Goal: Task Accomplishment & Management: Complete application form

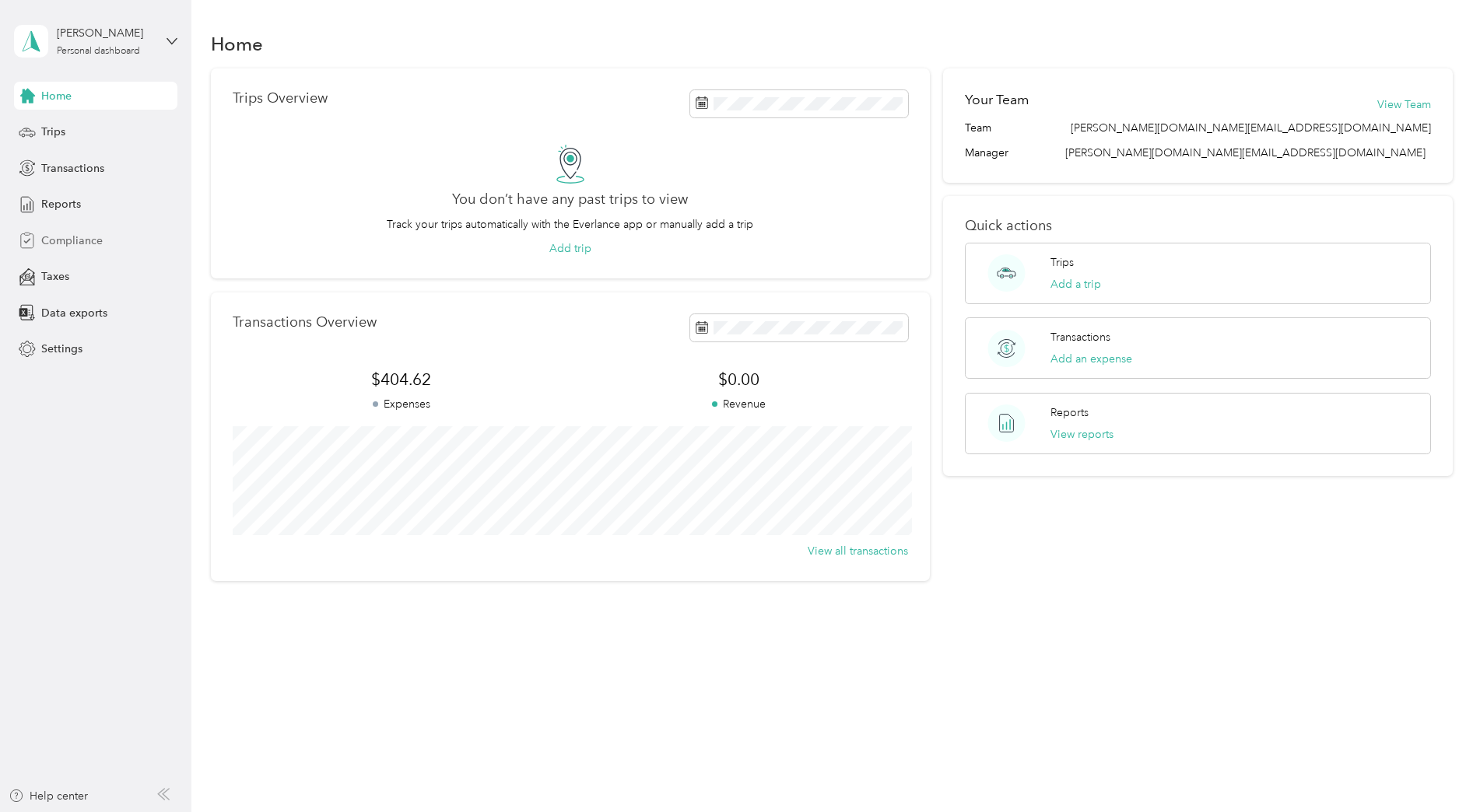
click at [88, 240] on span "Compliance" at bounding box center [72, 241] width 62 height 17
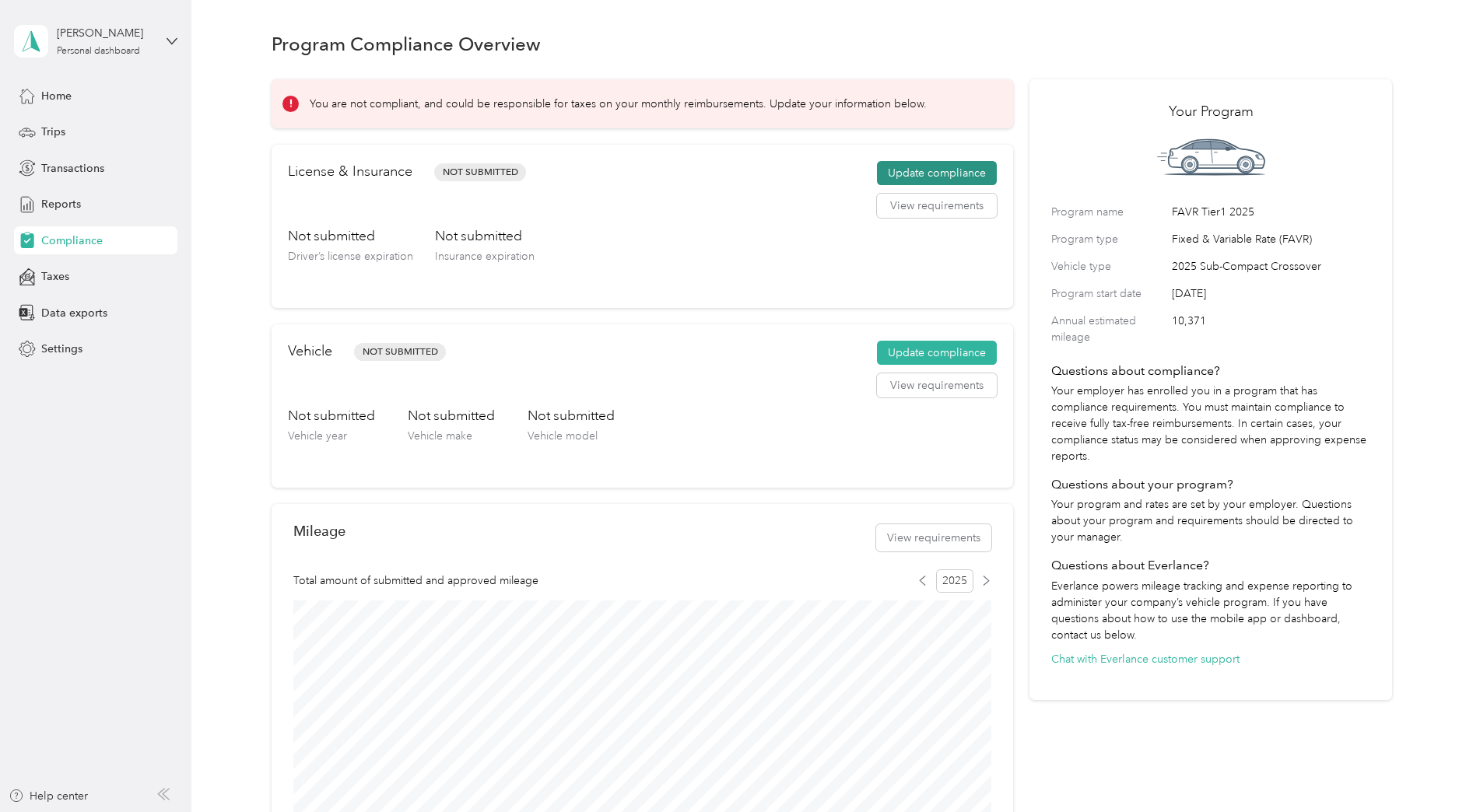
click at [924, 166] on button "Update compliance" at bounding box center [937, 174] width 120 height 25
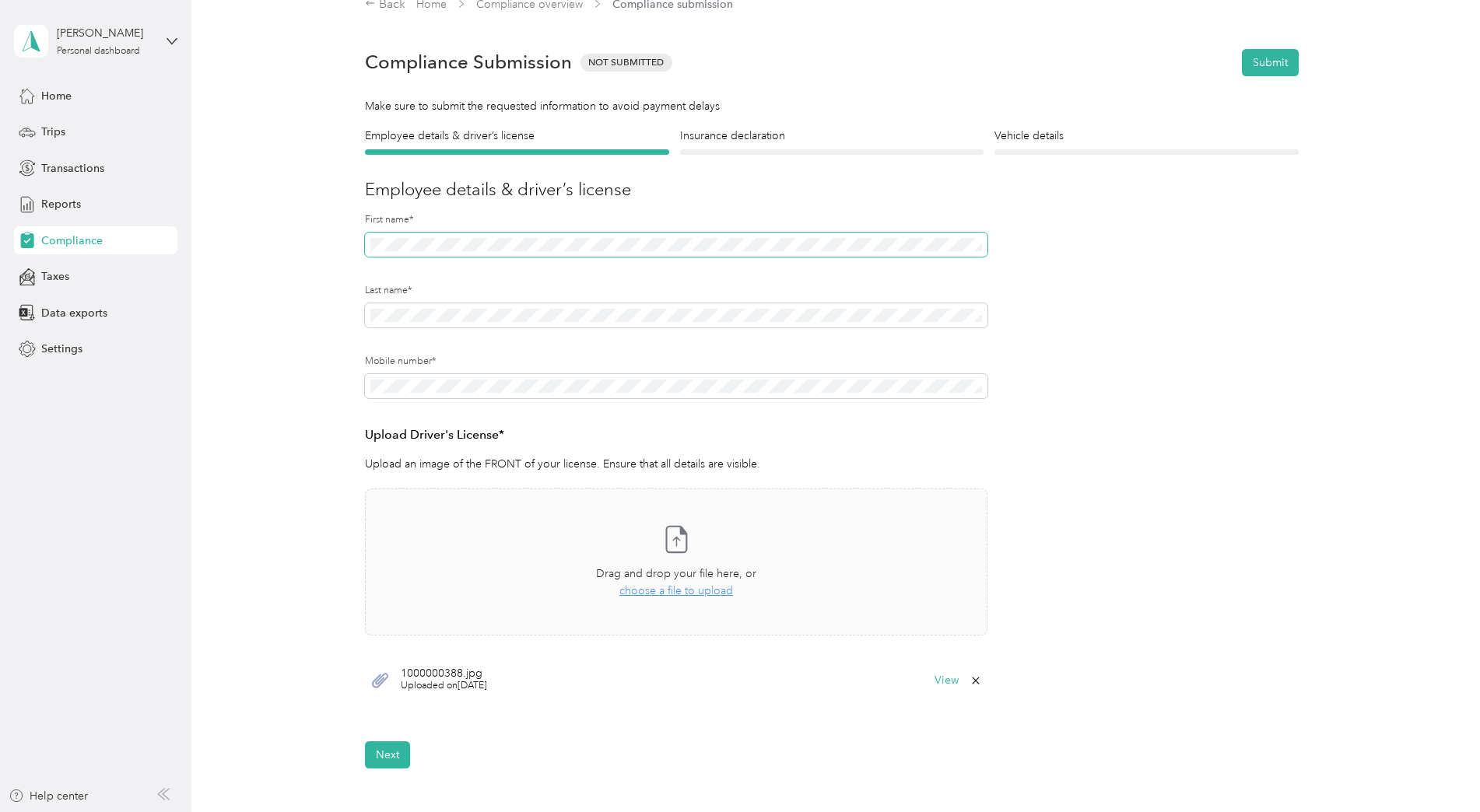
scroll to position [30, 0]
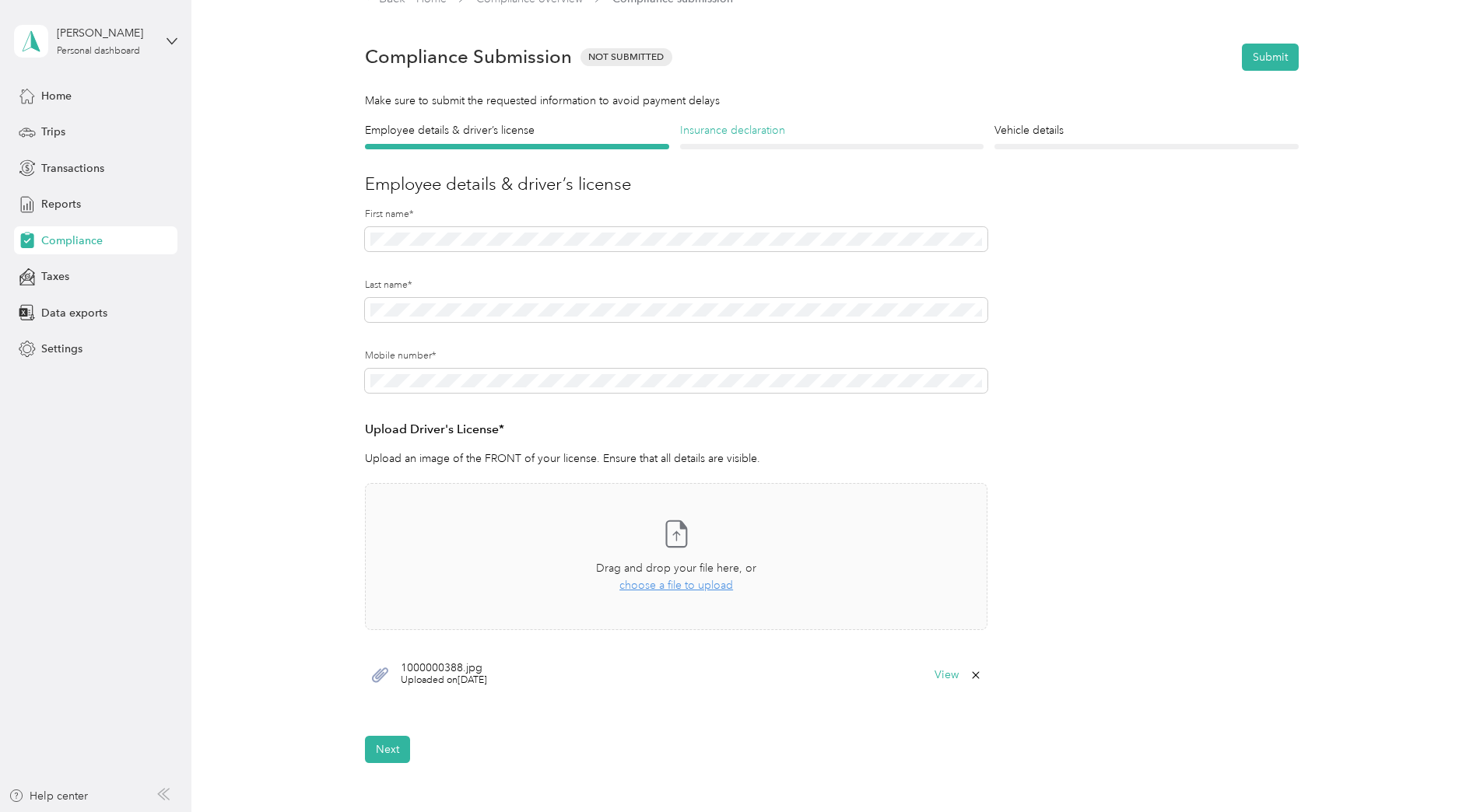
click at [749, 129] on h4 "Insurance declaration" at bounding box center [832, 131] width 305 height 17
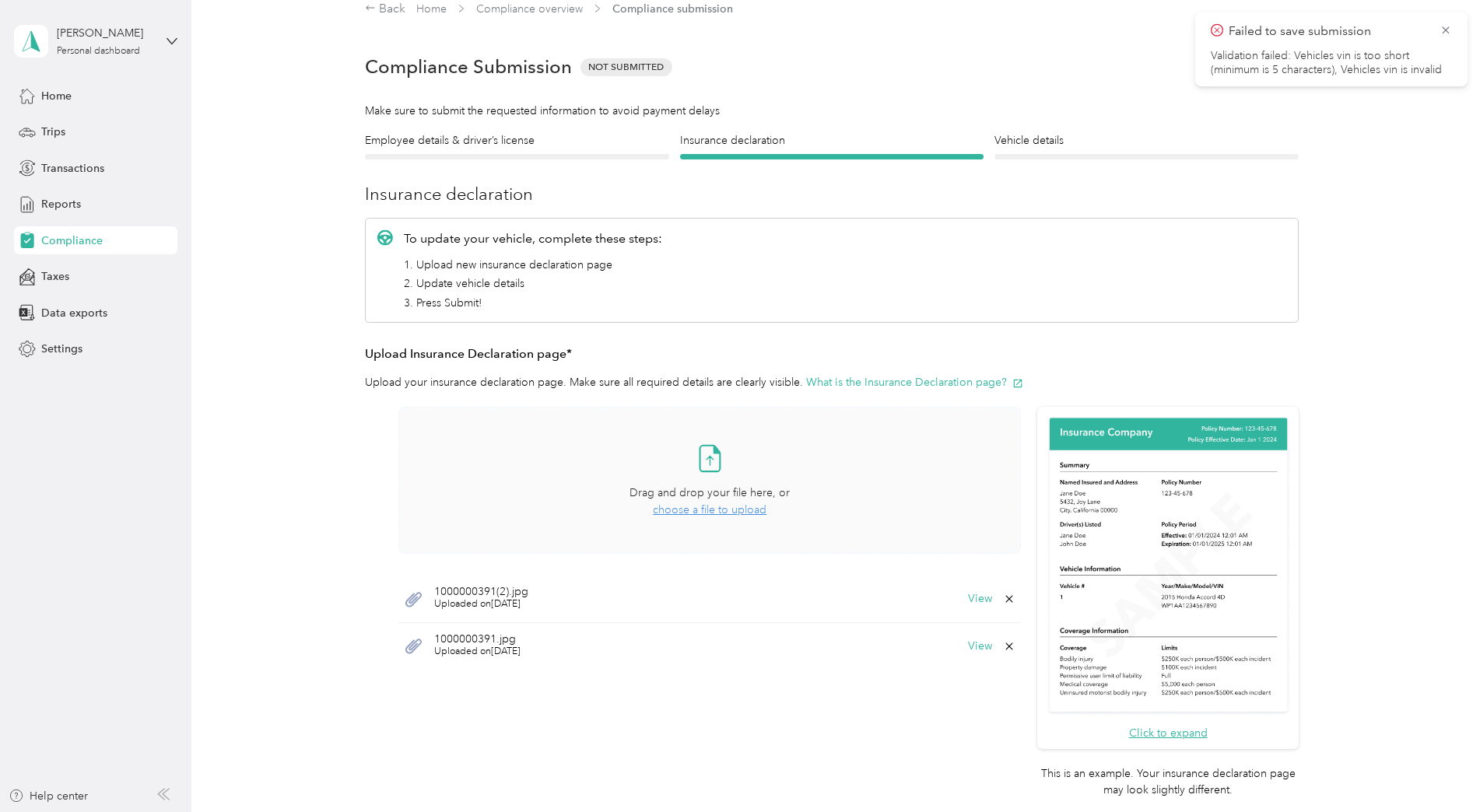
click at [716, 461] on icon at bounding box center [709, 458] width 31 height 31
click at [701, 516] on span "choose a file to upload" at bounding box center [710, 510] width 114 height 13
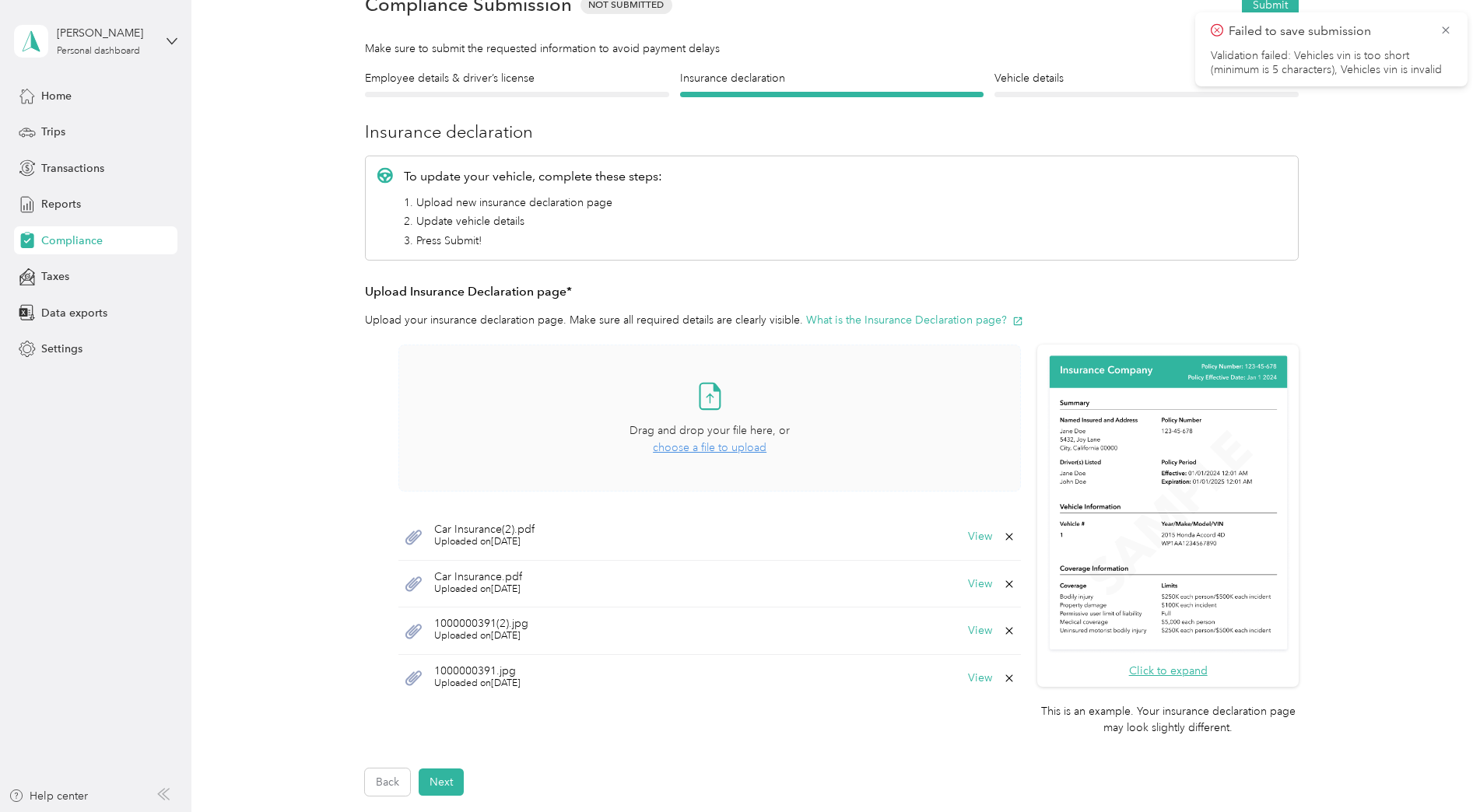
scroll to position [0, 0]
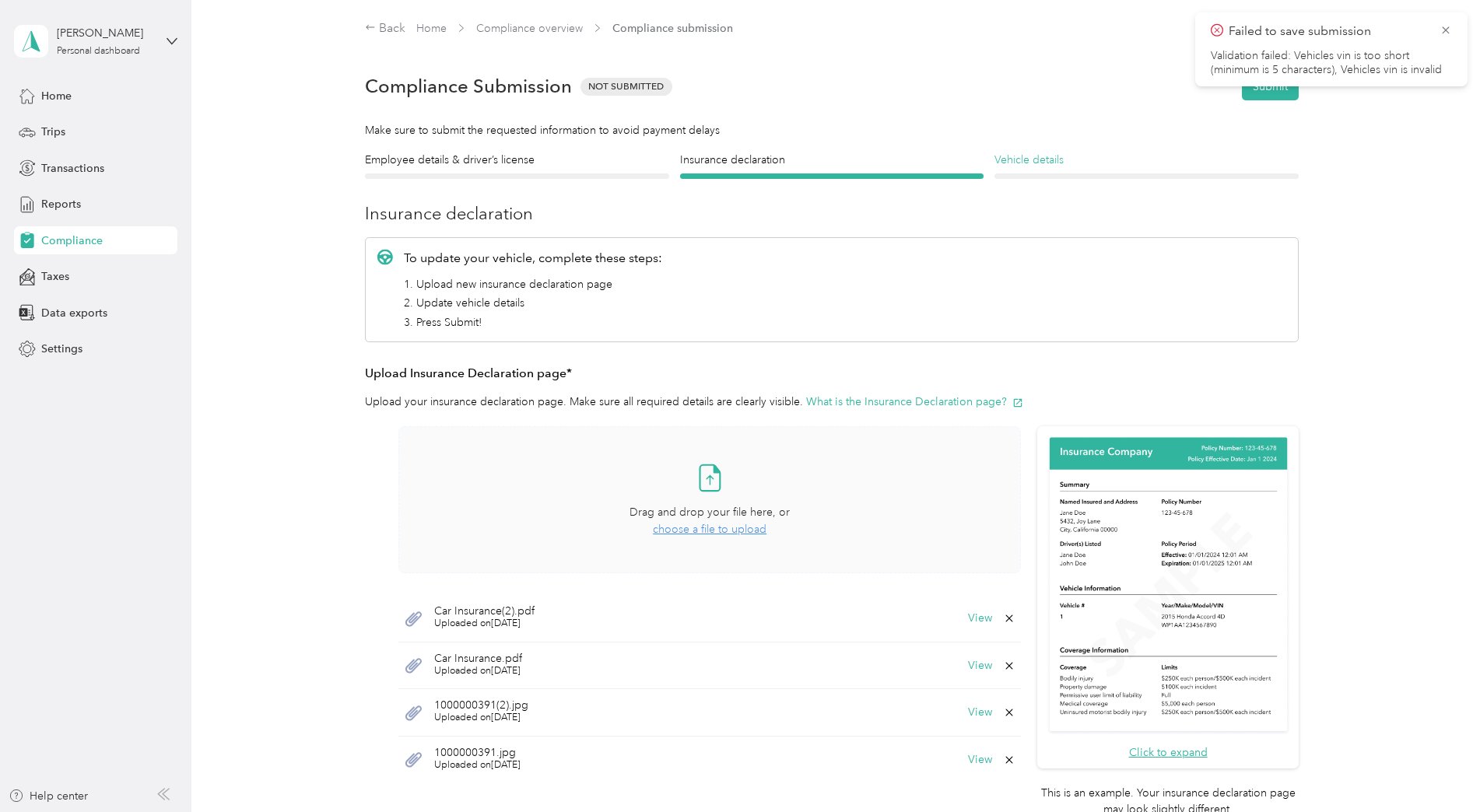
click at [1100, 161] on h4 "Vehicle details" at bounding box center [1147, 160] width 305 height 17
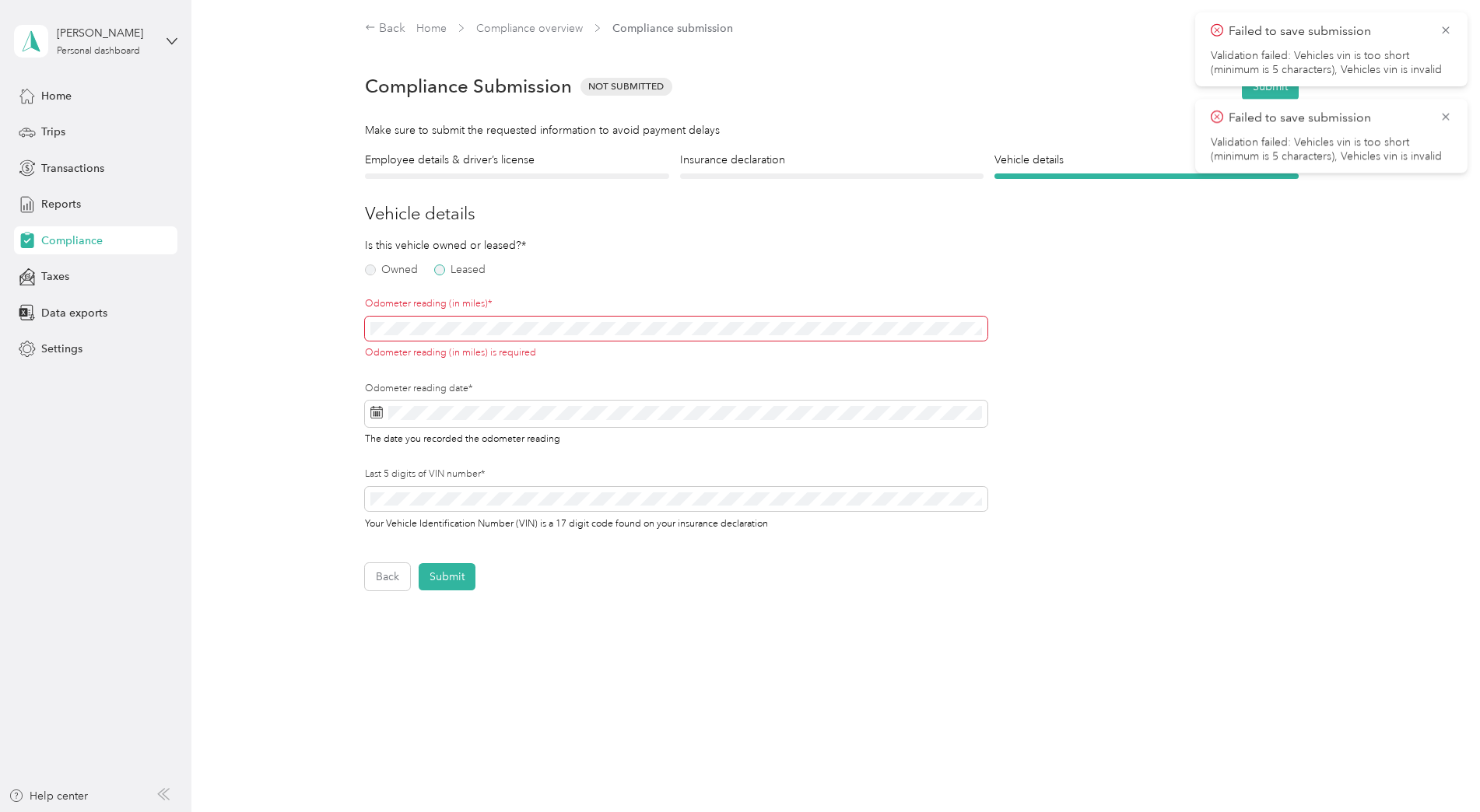
click at [444, 272] on label "Leased" at bounding box center [460, 270] width 52 height 11
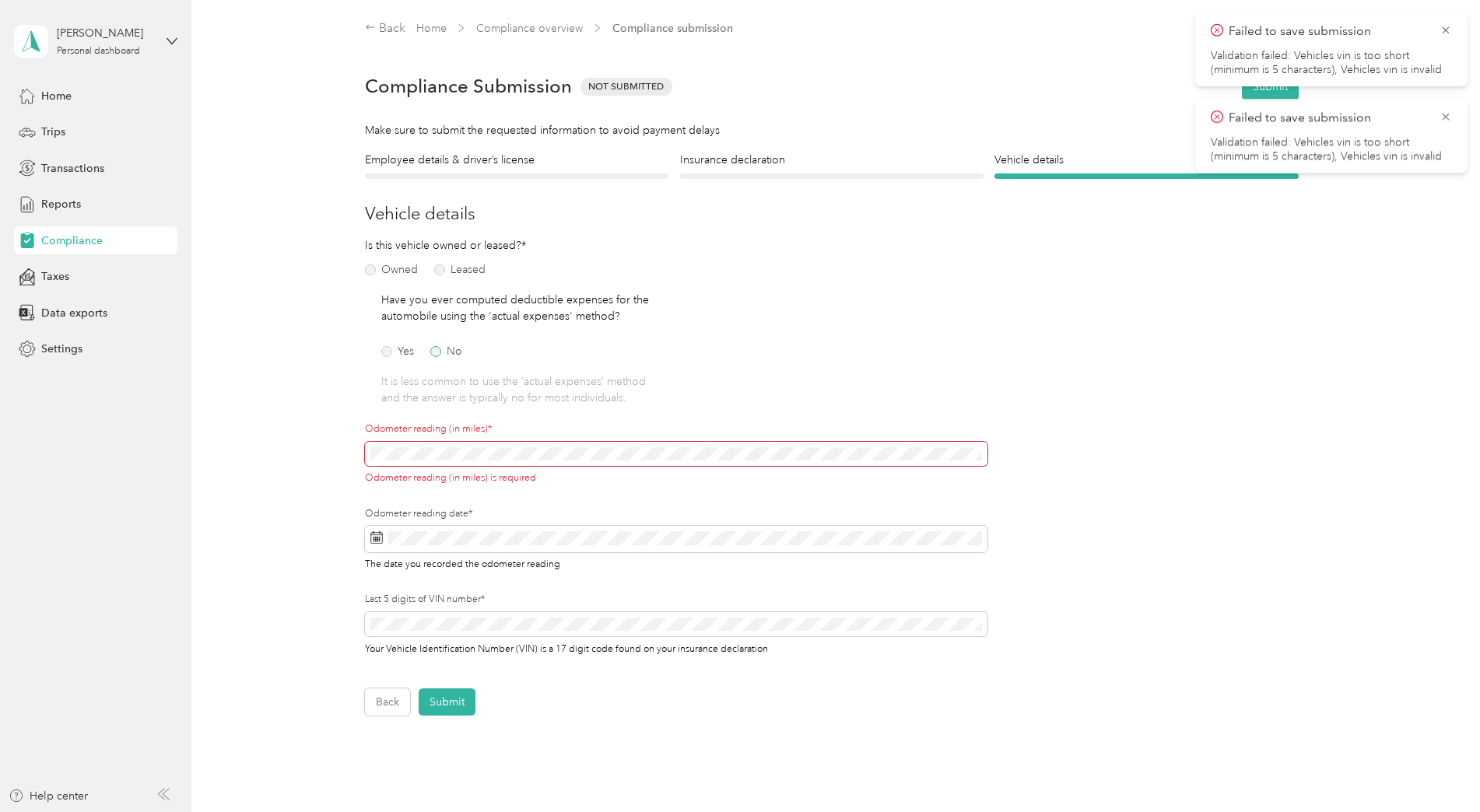
click at [435, 348] on label "No" at bounding box center [446, 351] width 32 height 11
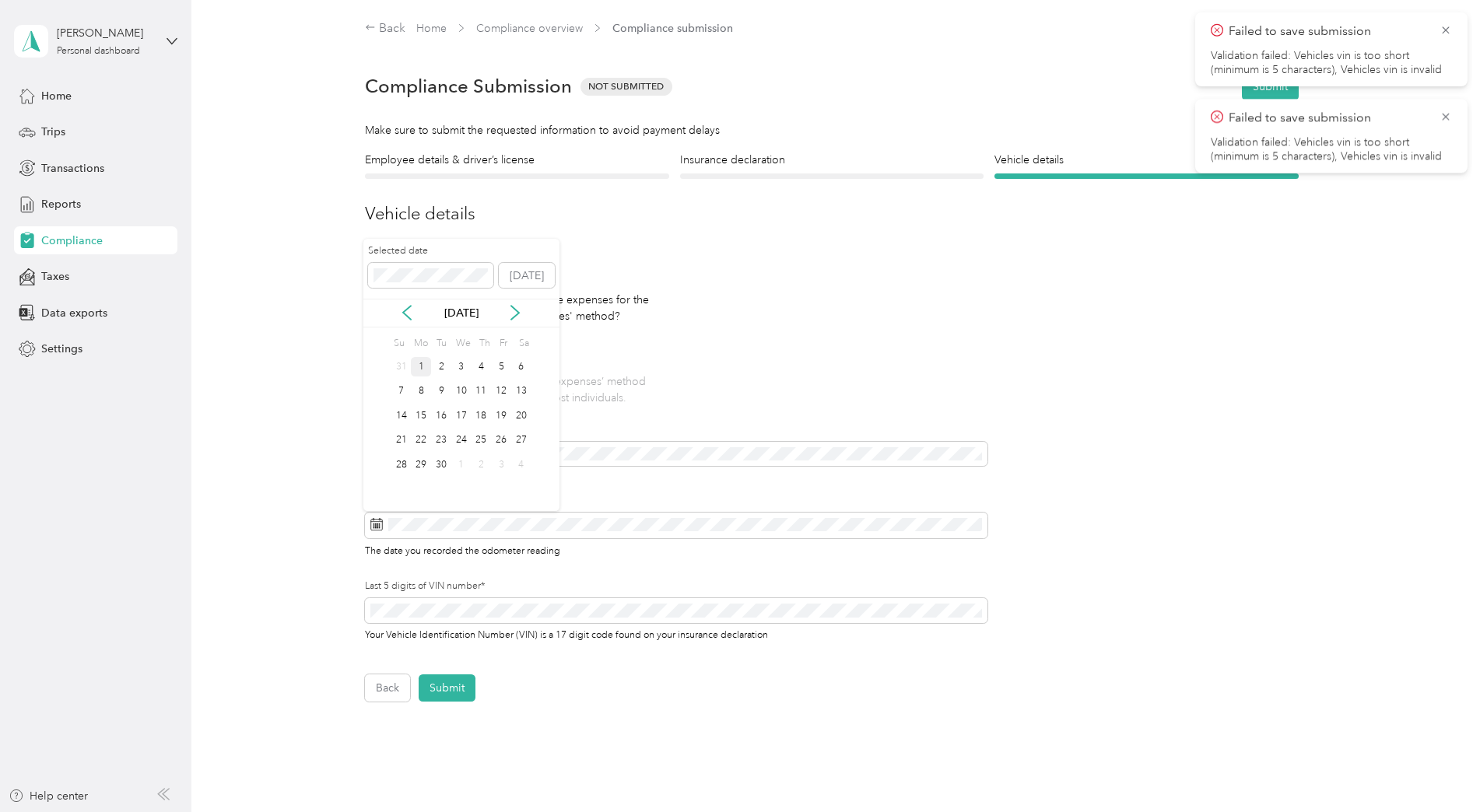
click at [420, 359] on div "1" at bounding box center [421, 366] width 20 height 19
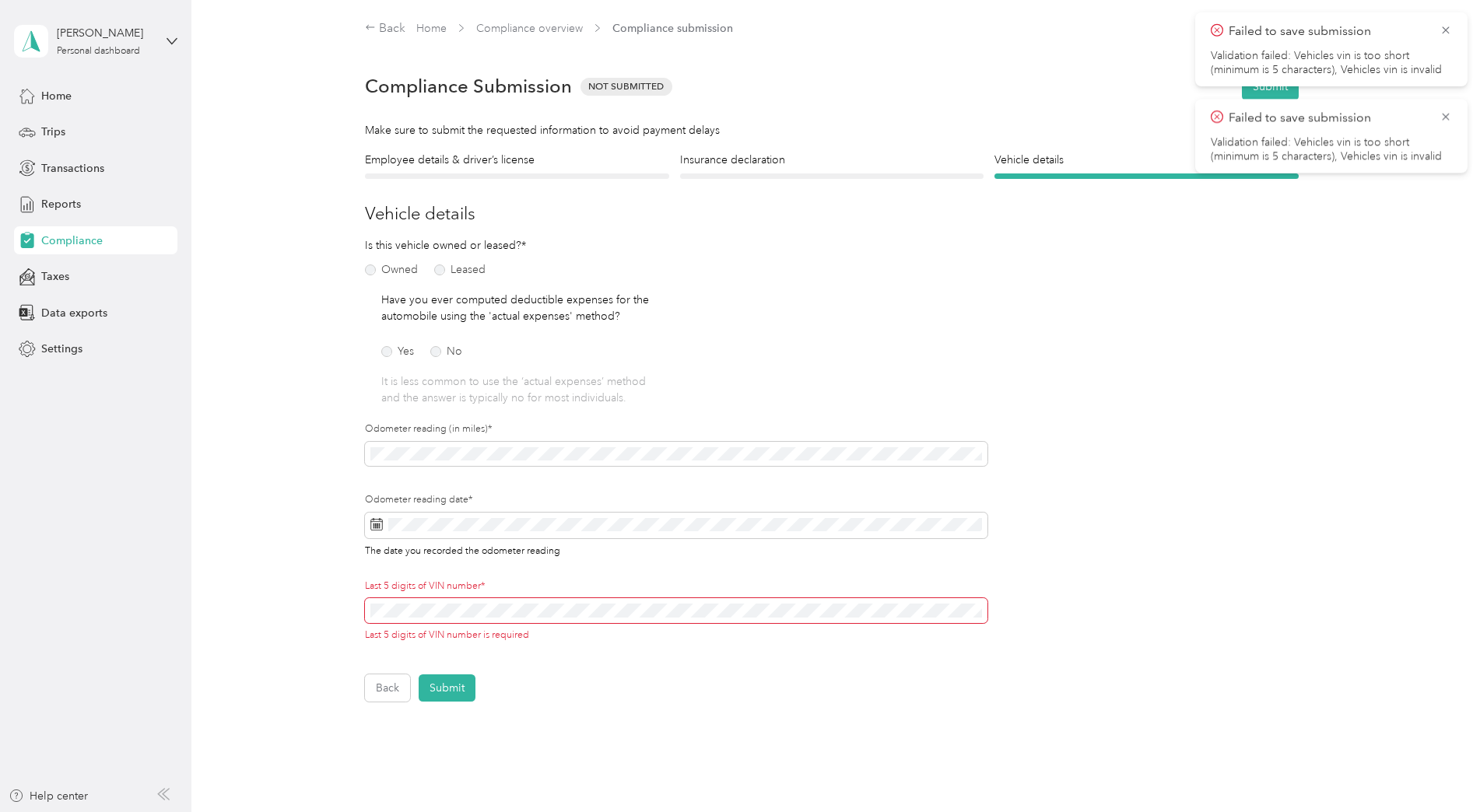
click at [520, 601] on span at bounding box center [677, 611] width 623 height 25
click at [520, 602] on span at bounding box center [677, 611] width 623 height 25
click at [509, 621] on span at bounding box center [677, 611] width 623 height 25
click at [450, 693] on button "Submit" at bounding box center [447, 688] width 57 height 27
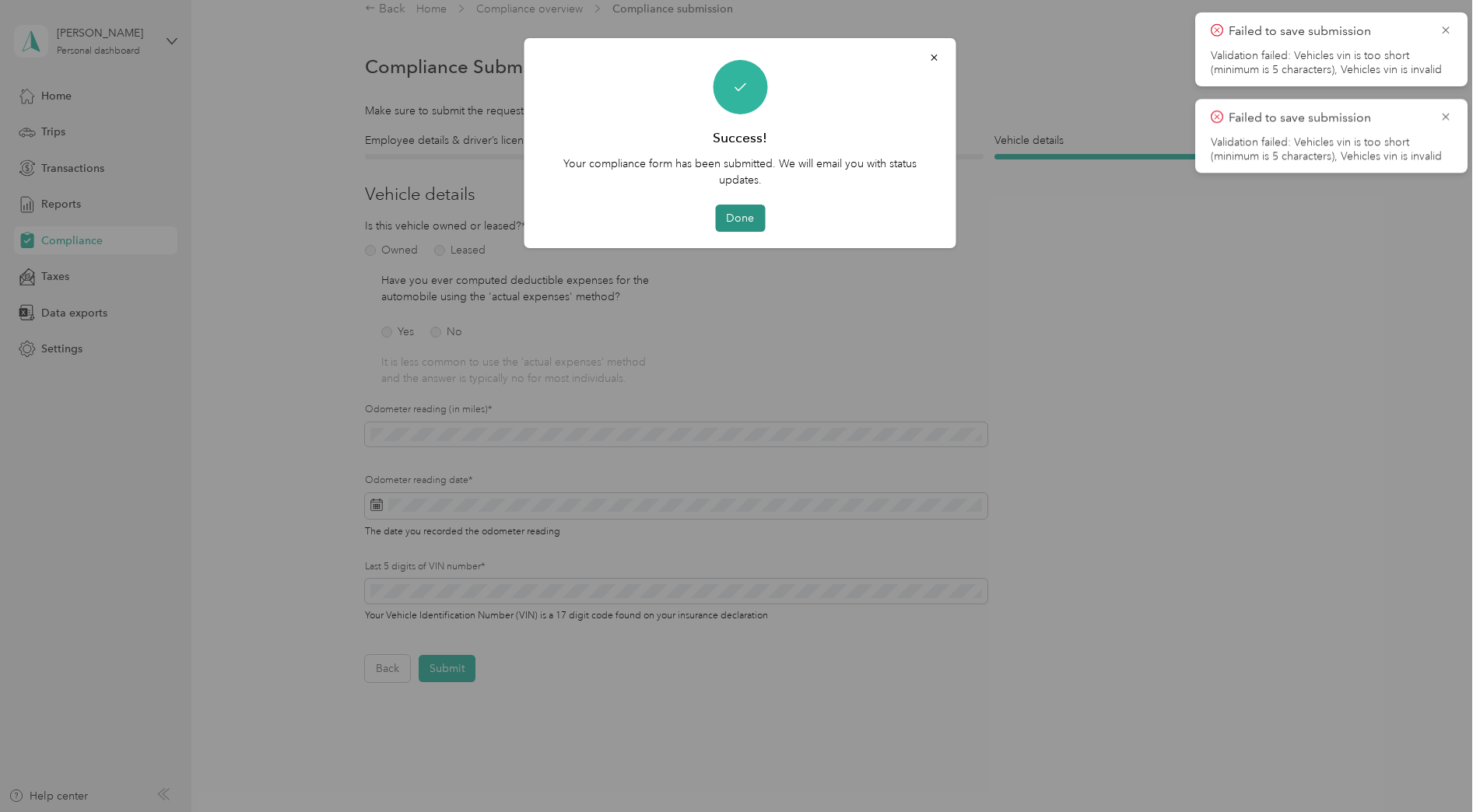
click at [746, 210] on button "Done" at bounding box center [740, 218] width 50 height 27
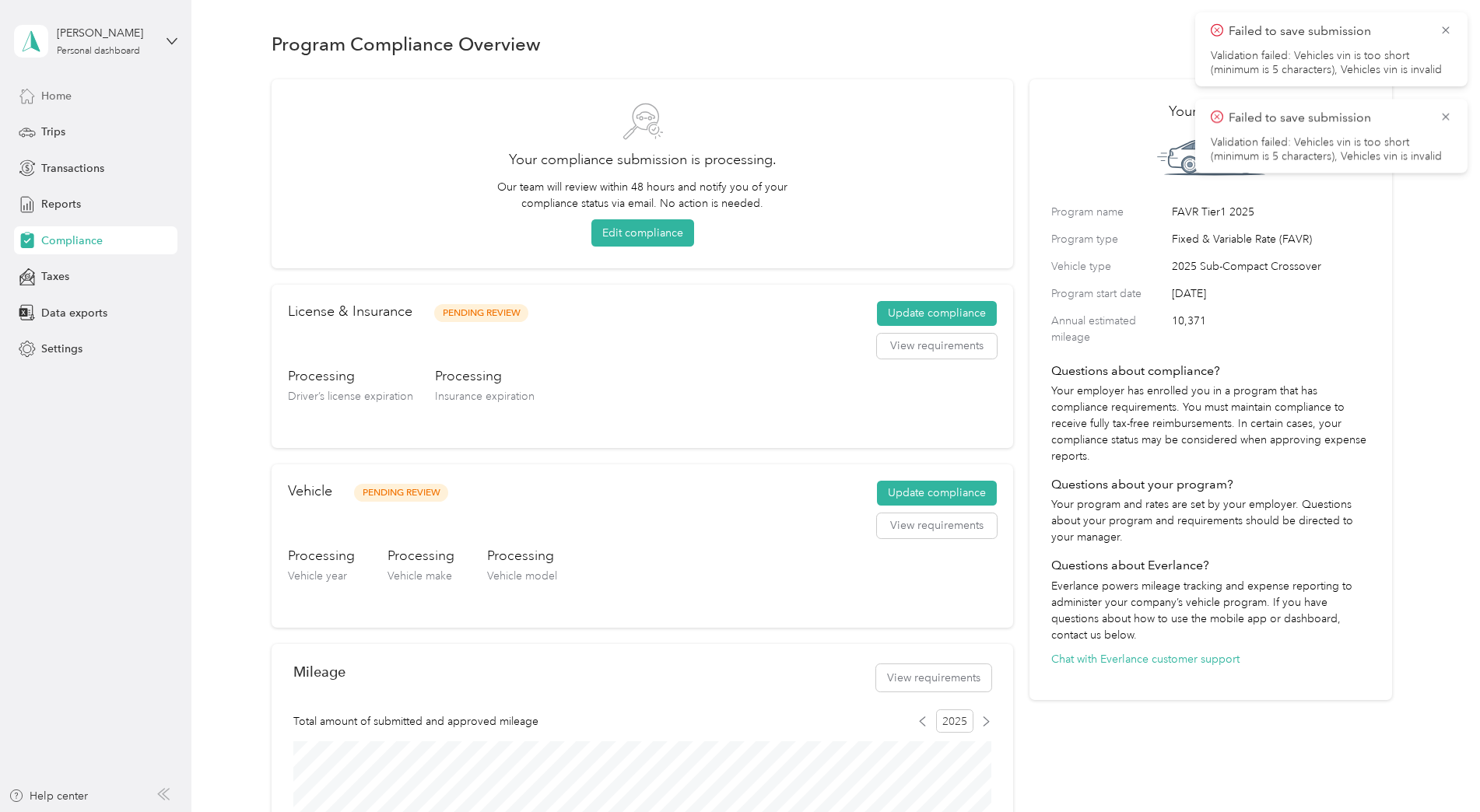
click at [59, 97] on span "Home" at bounding box center [57, 97] width 30 height 17
